Goal: Transaction & Acquisition: Subscribe to service/newsletter

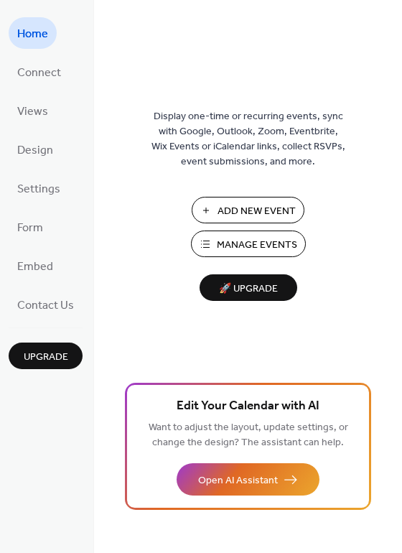
click at [248, 239] on span "Manage Events" at bounding box center [257, 245] width 80 height 15
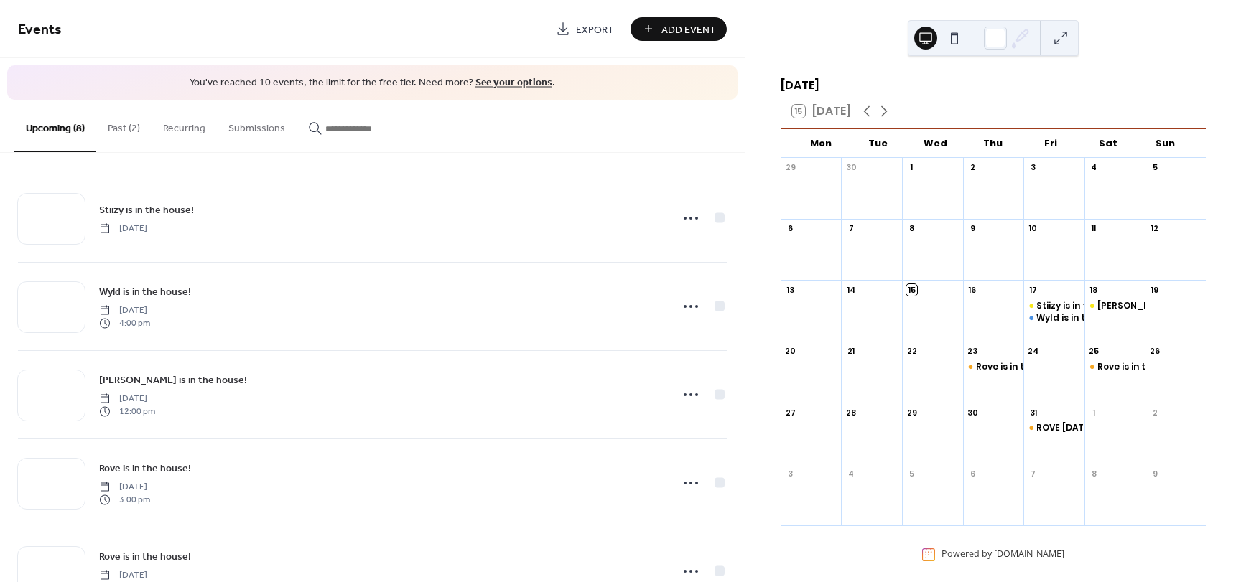
click at [488, 82] on link "See your options" at bounding box center [513, 82] width 77 height 19
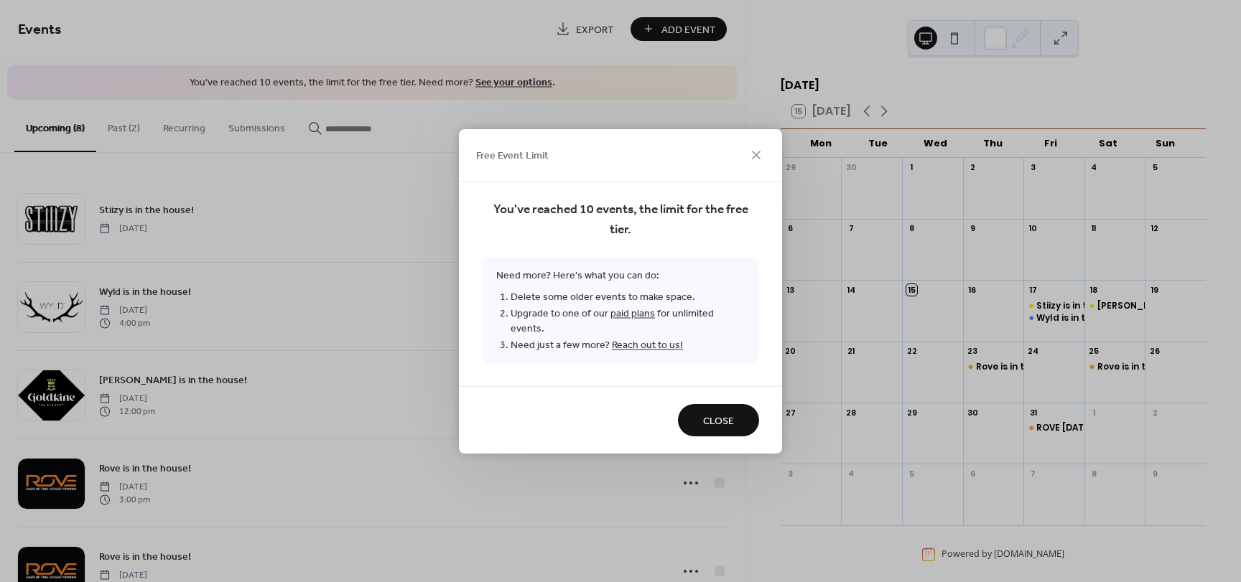
click at [723, 422] on span "Close" at bounding box center [718, 421] width 31 height 15
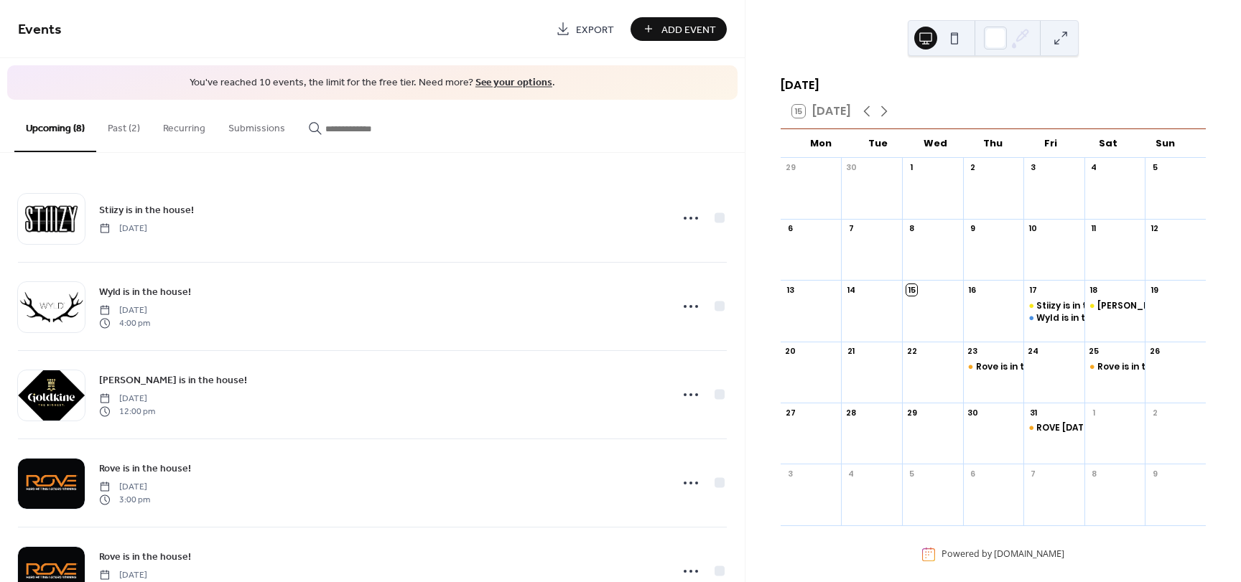
click at [519, 75] on link "See your options" at bounding box center [513, 82] width 77 height 19
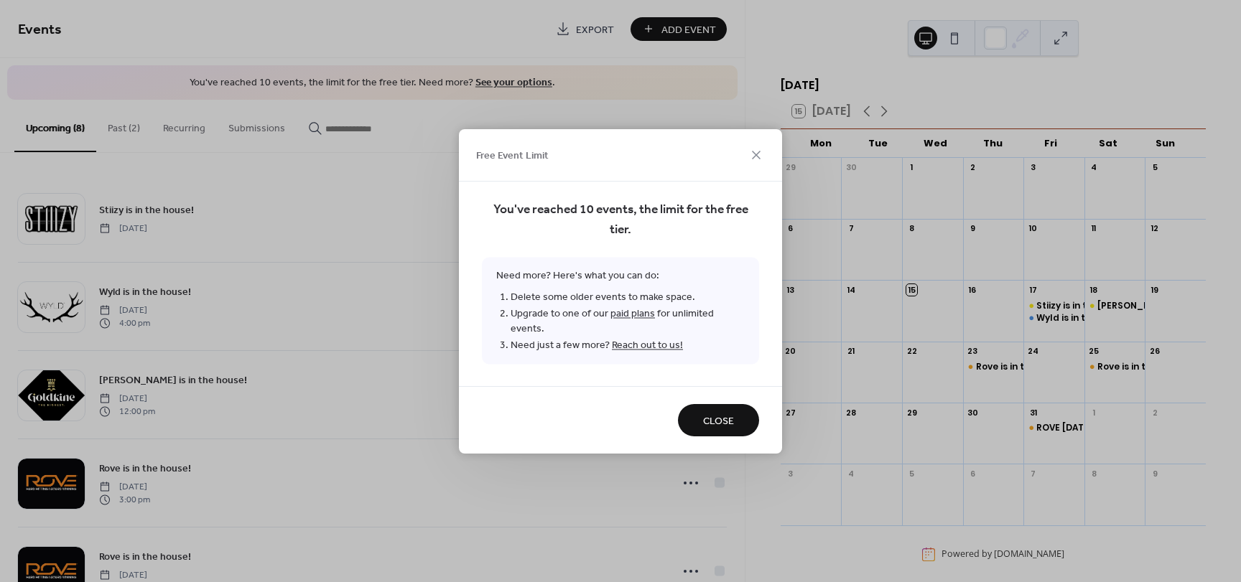
click at [643, 316] on link "paid plans" at bounding box center [632, 313] width 45 height 19
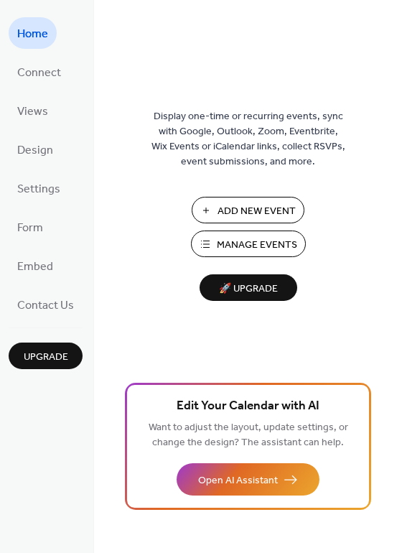
click at [255, 242] on span "Manage Events" at bounding box center [257, 245] width 80 height 15
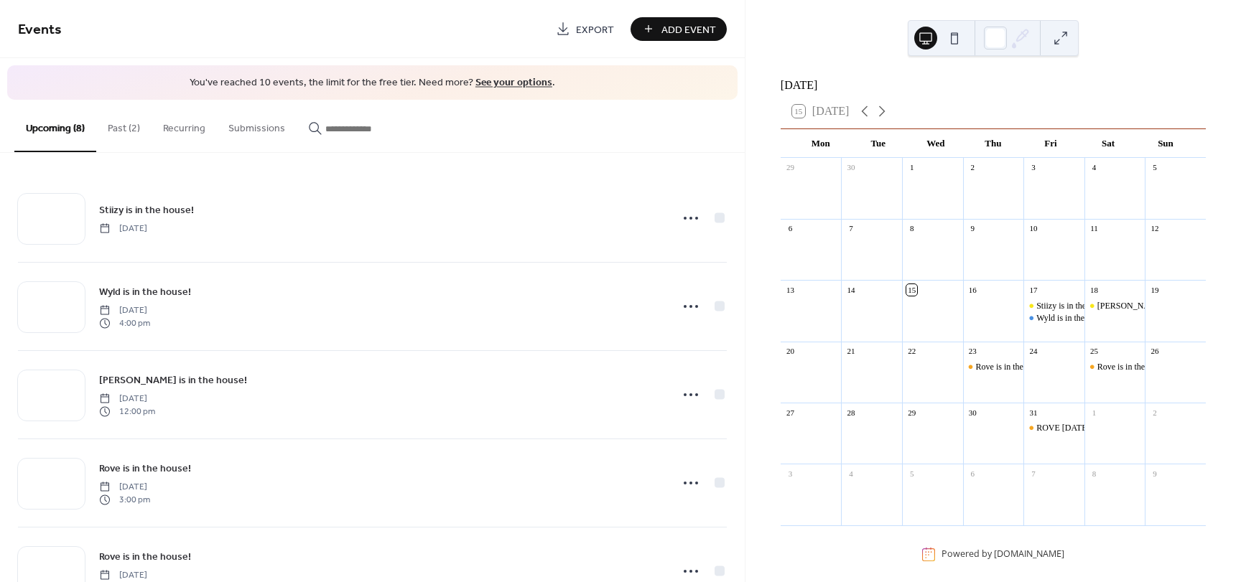
click at [504, 81] on link "See your options" at bounding box center [513, 82] width 77 height 19
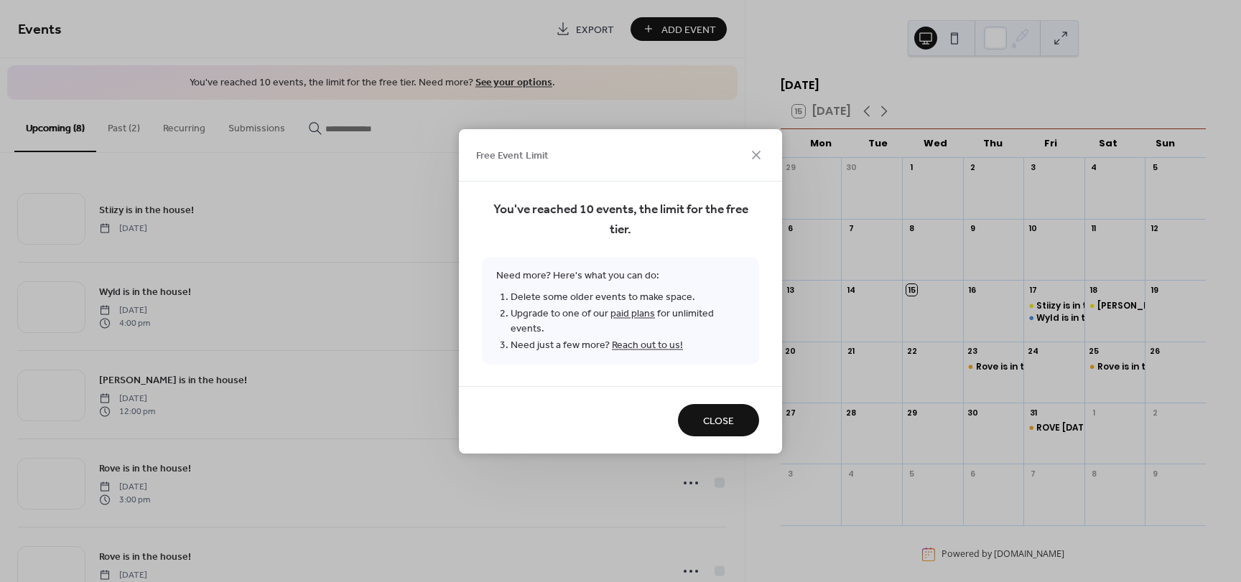
click at [623, 320] on link "paid plans" at bounding box center [632, 313] width 45 height 19
